Goal: Information Seeking & Learning: Learn about a topic

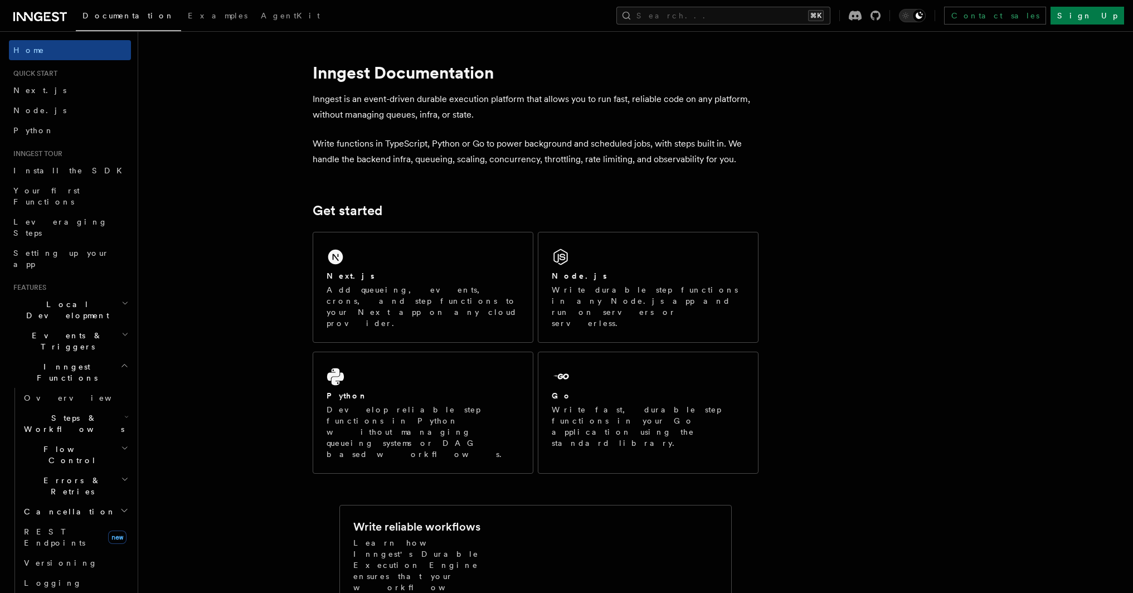
click at [445, 103] on p "Inngest is an event-driven durable execution platform that allows you to run fa…" at bounding box center [536, 106] width 446 height 31
click at [490, 101] on p "Inngest is an event-driven durable execution platform that allows you to run fa…" at bounding box center [536, 106] width 446 height 31
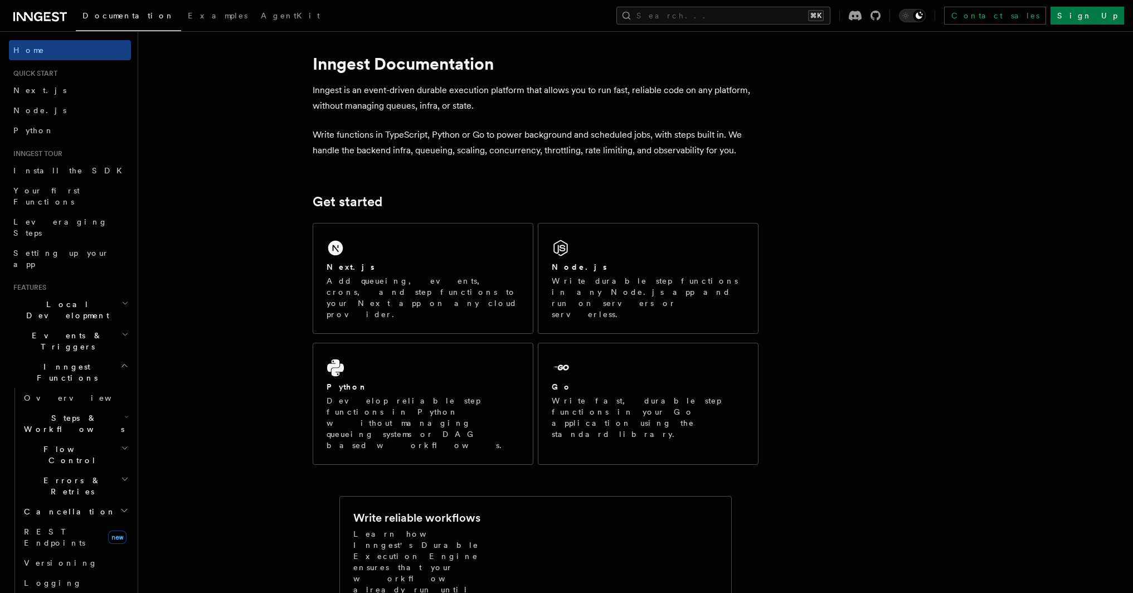
scroll to position [18, 0]
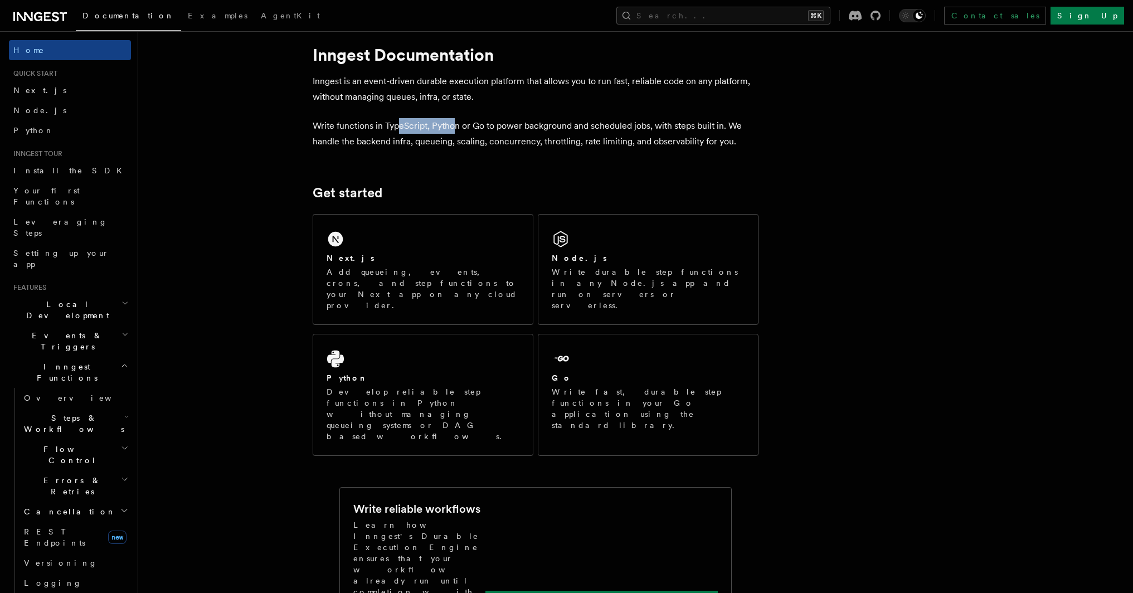
drag, startPoint x: 397, startPoint y: 124, endPoint x: 464, endPoint y: 122, distance: 66.4
click at [462, 122] on p "Write functions in TypeScript, Python or Go to power background and scheduled j…" at bounding box center [536, 133] width 446 height 31
click at [469, 122] on p "Write functions in TypeScript, Python or Go to power background and scheduled j…" at bounding box center [536, 133] width 446 height 31
click at [52, 444] on span "Flow Control" at bounding box center [70, 455] width 101 height 22
click at [82, 591] on link "Priority" at bounding box center [80, 601] width 101 height 20
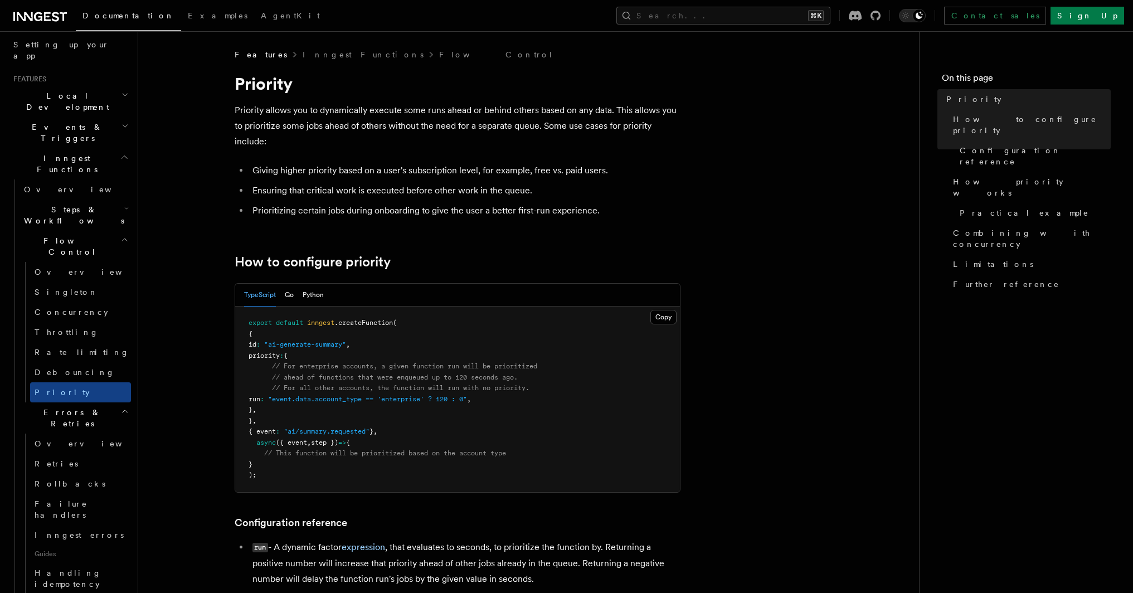
scroll to position [380, 0]
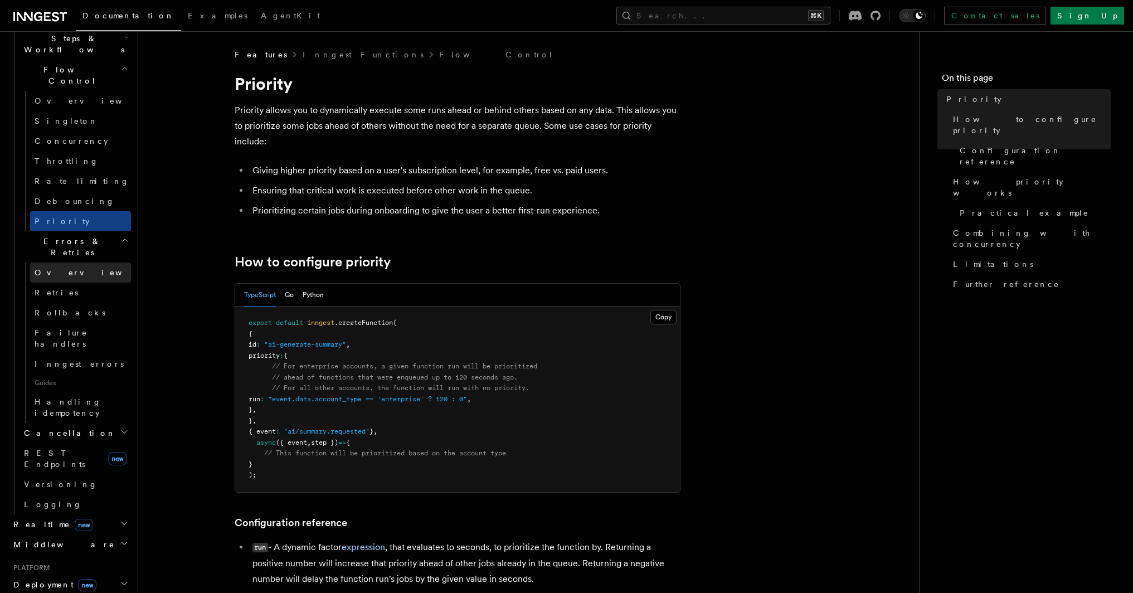
click at [84, 263] on link "Overview" at bounding box center [80, 273] width 101 height 20
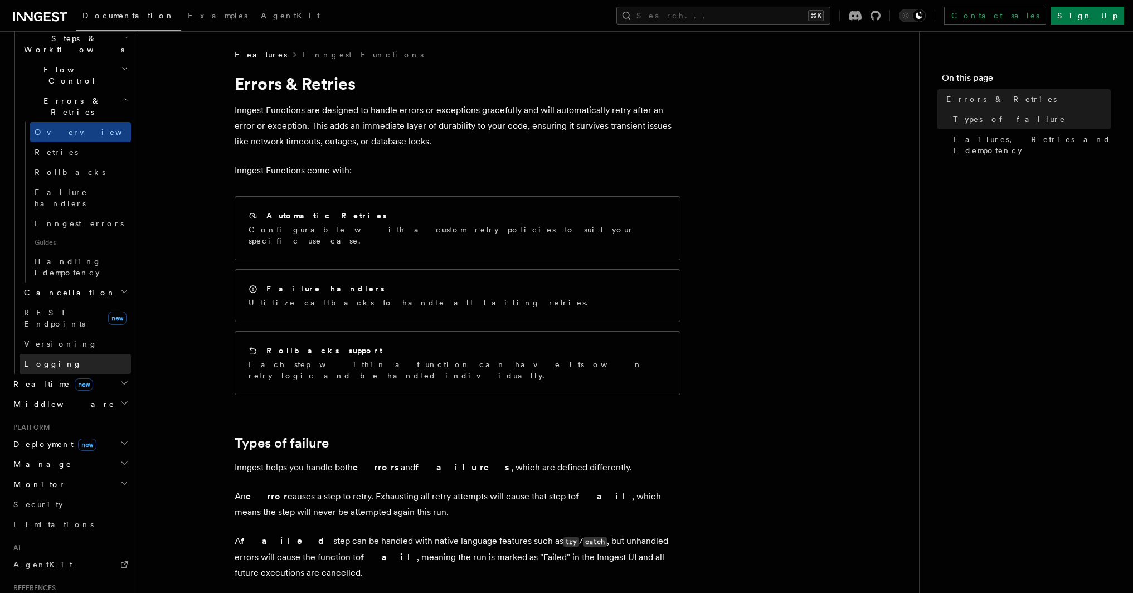
scroll to position [147, 0]
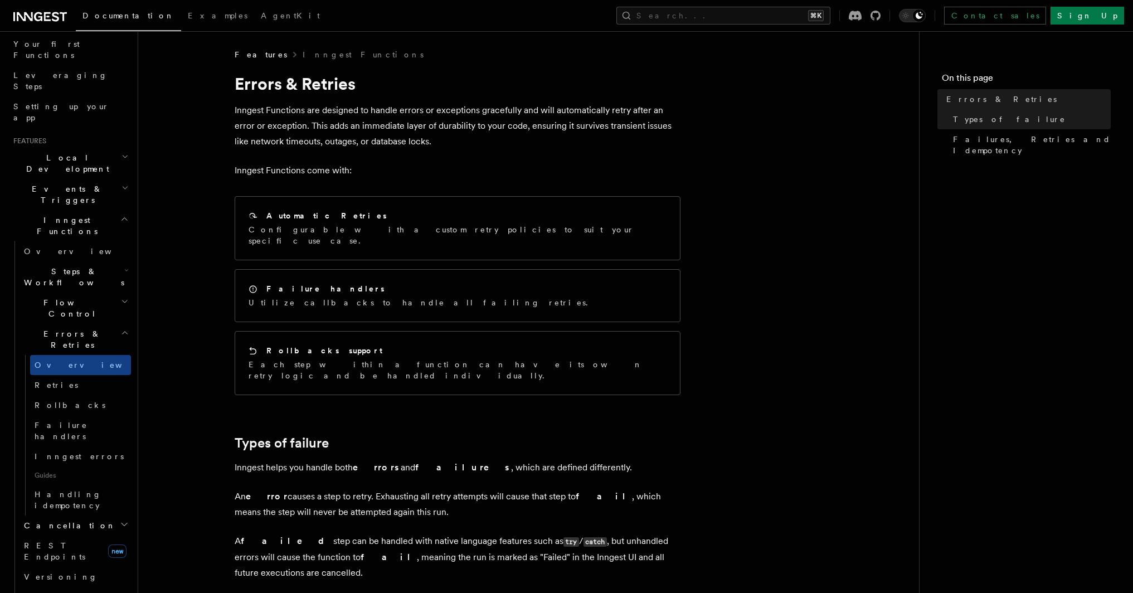
click at [66, 297] on span "Flow Control" at bounding box center [70, 308] width 101 height 22
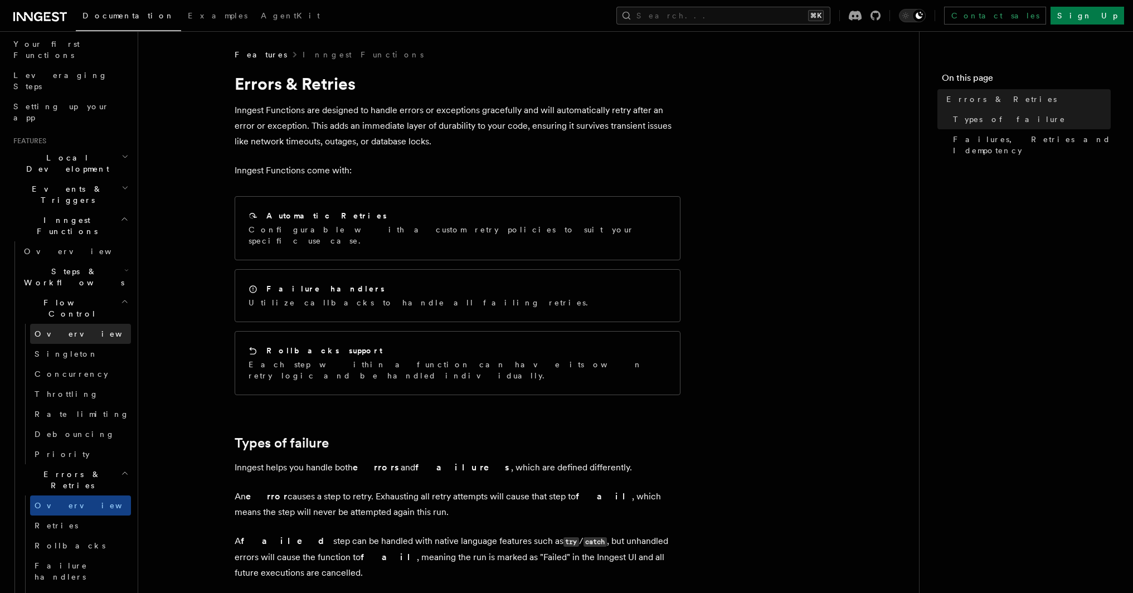
click at [75, 324] on link "Overview" at bounding box center [80, 334] width 101 height 20
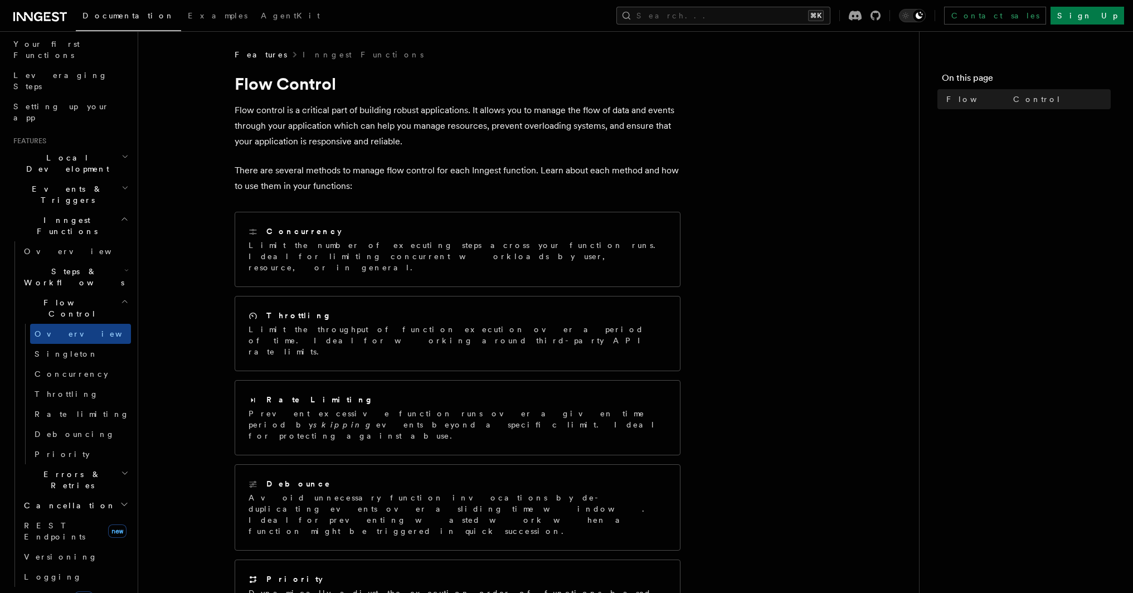
click at [74, 469] on span "Errors & Retries" at bounding box center [70, 480] width 101 height 22
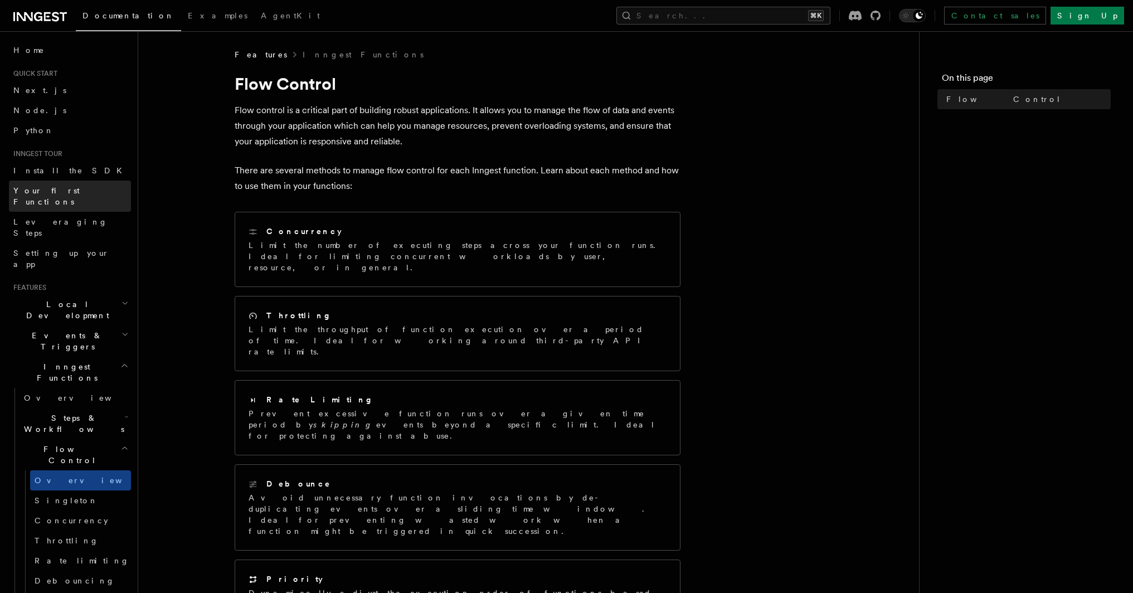
click at [60, 190] on span "Your first Functions" at bounding box center [46, 196] width 66 height 20
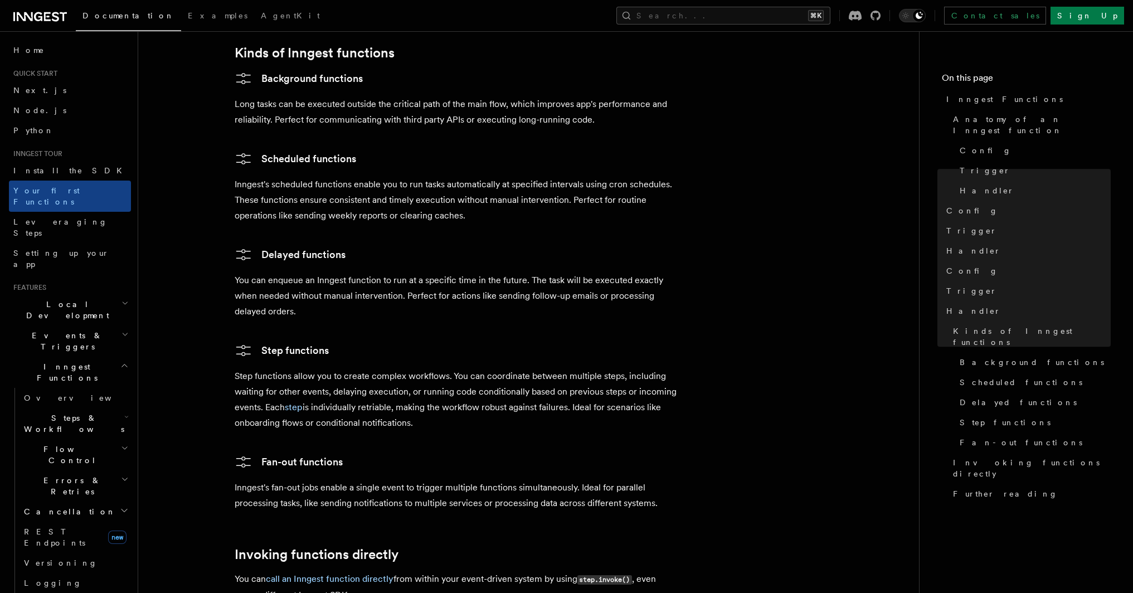
scroll to position [1924, 0]
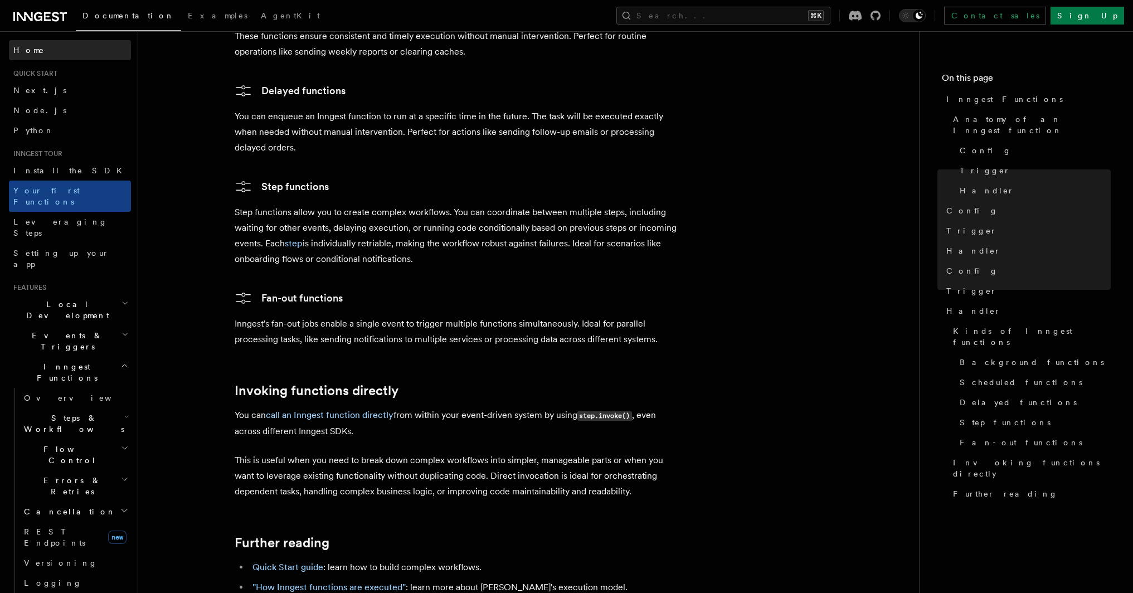
click at [63, 46] on link "Home" at bounding box center [70, 50] width 122 height 20
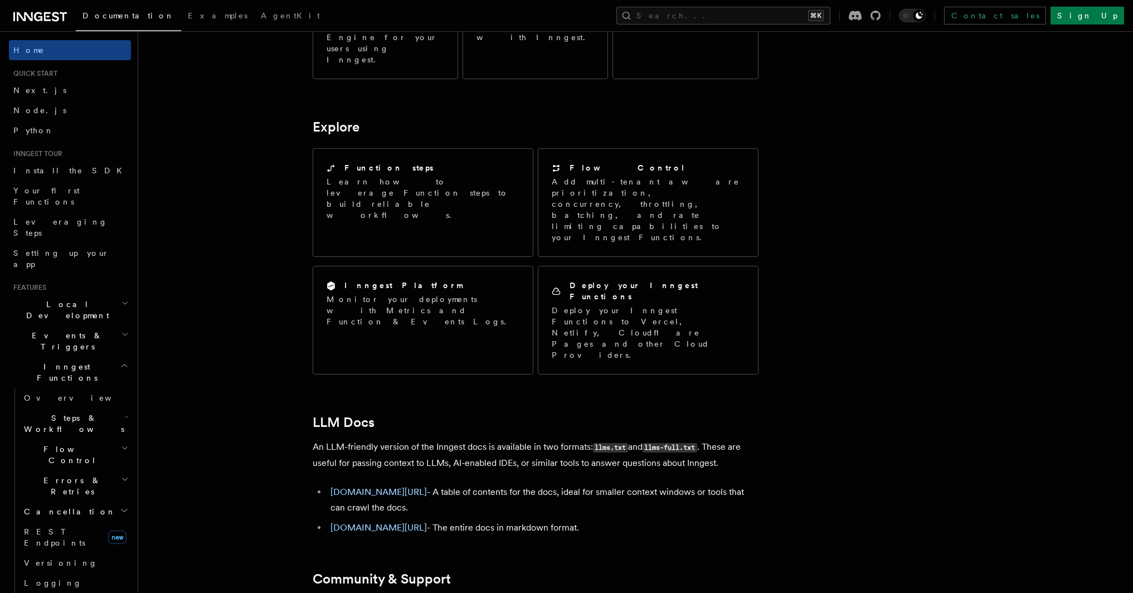
scroll to position [829, 0]
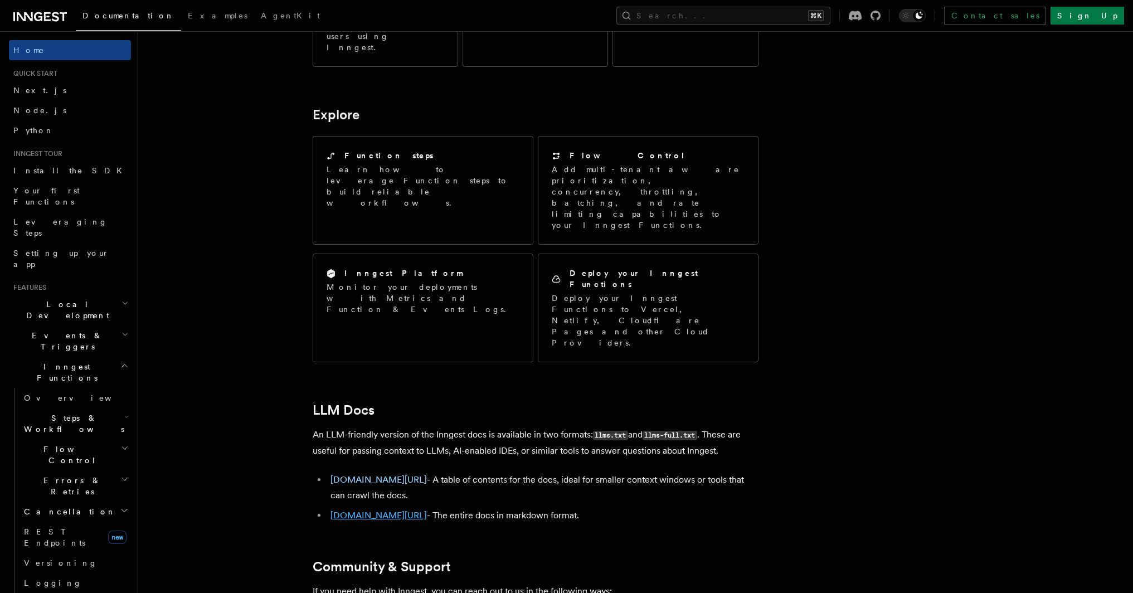
click at [387, 510] on link "[DOMAIN_NAME][URL]" at bounding box center [379, 515] width 96 height 11
